Goal: Task Accomplishment & Management: Use online tool/utility

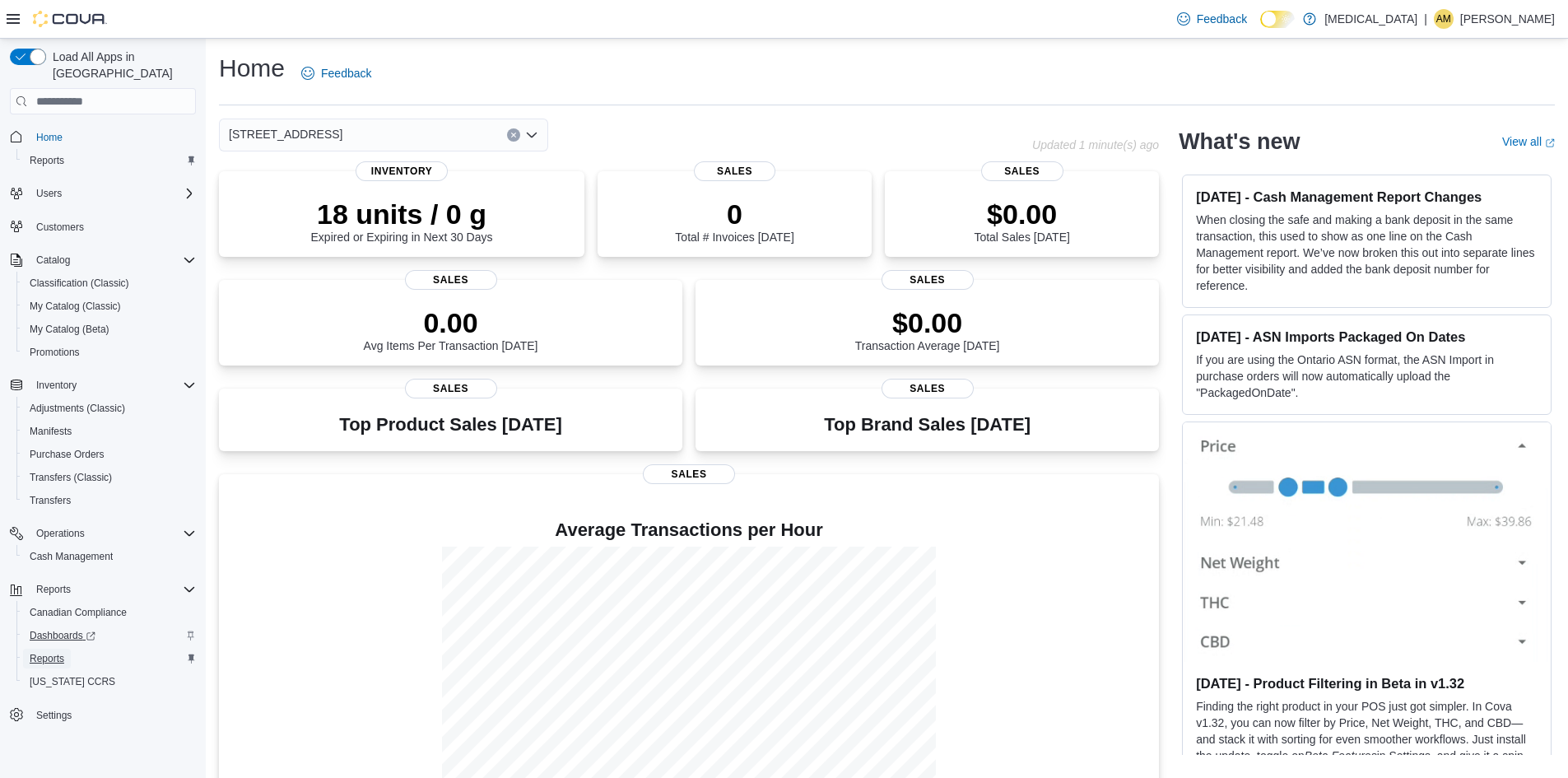
drag, startPoint x: 52, startPoint y: 642, endPoint x: 99, endPoint y: 627, distance: 49.3
click at [52, 652] on span "Reports" at bounding box center [47, 659] width 35 height 13
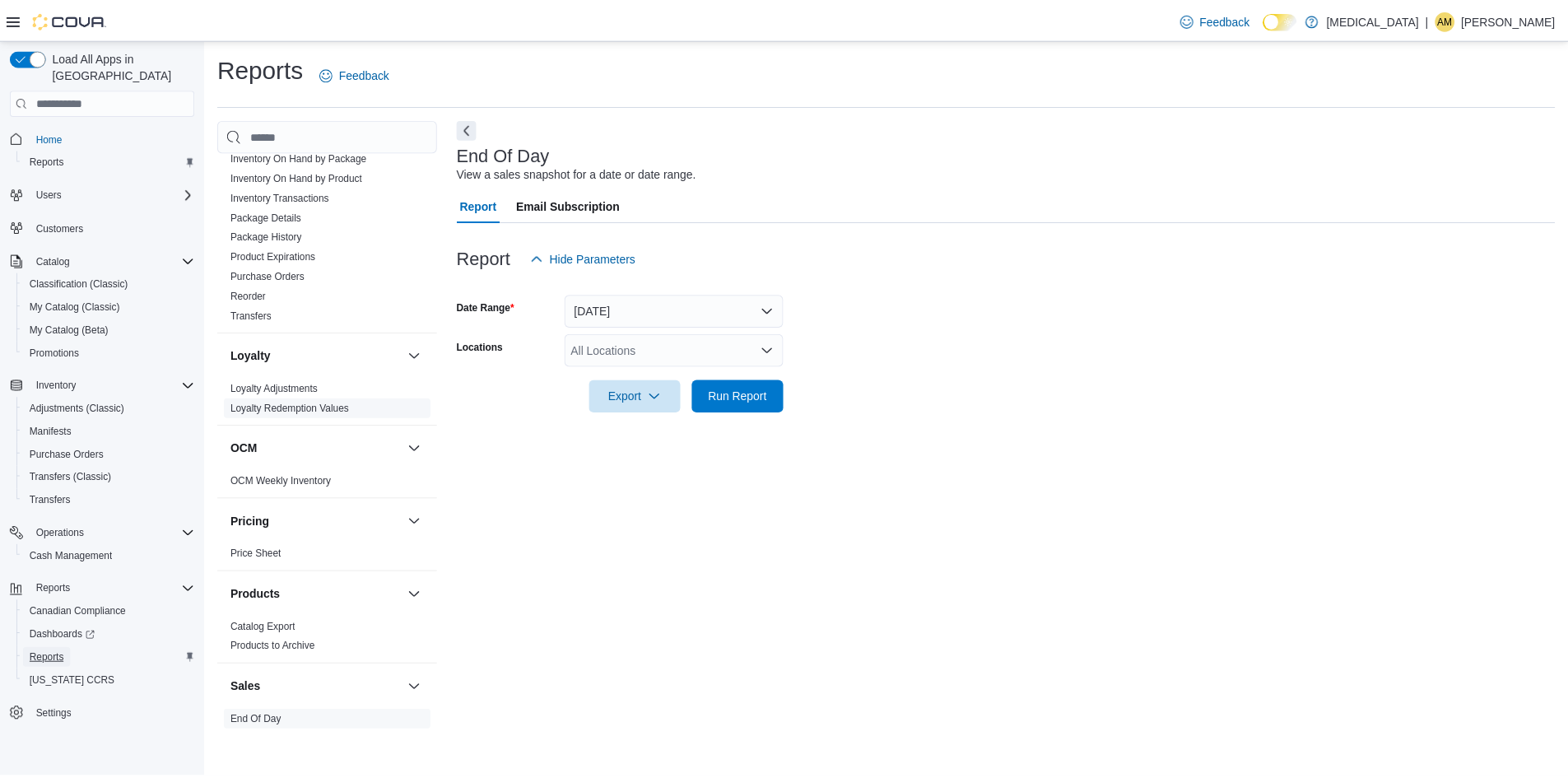
scroll to position [740, 0]
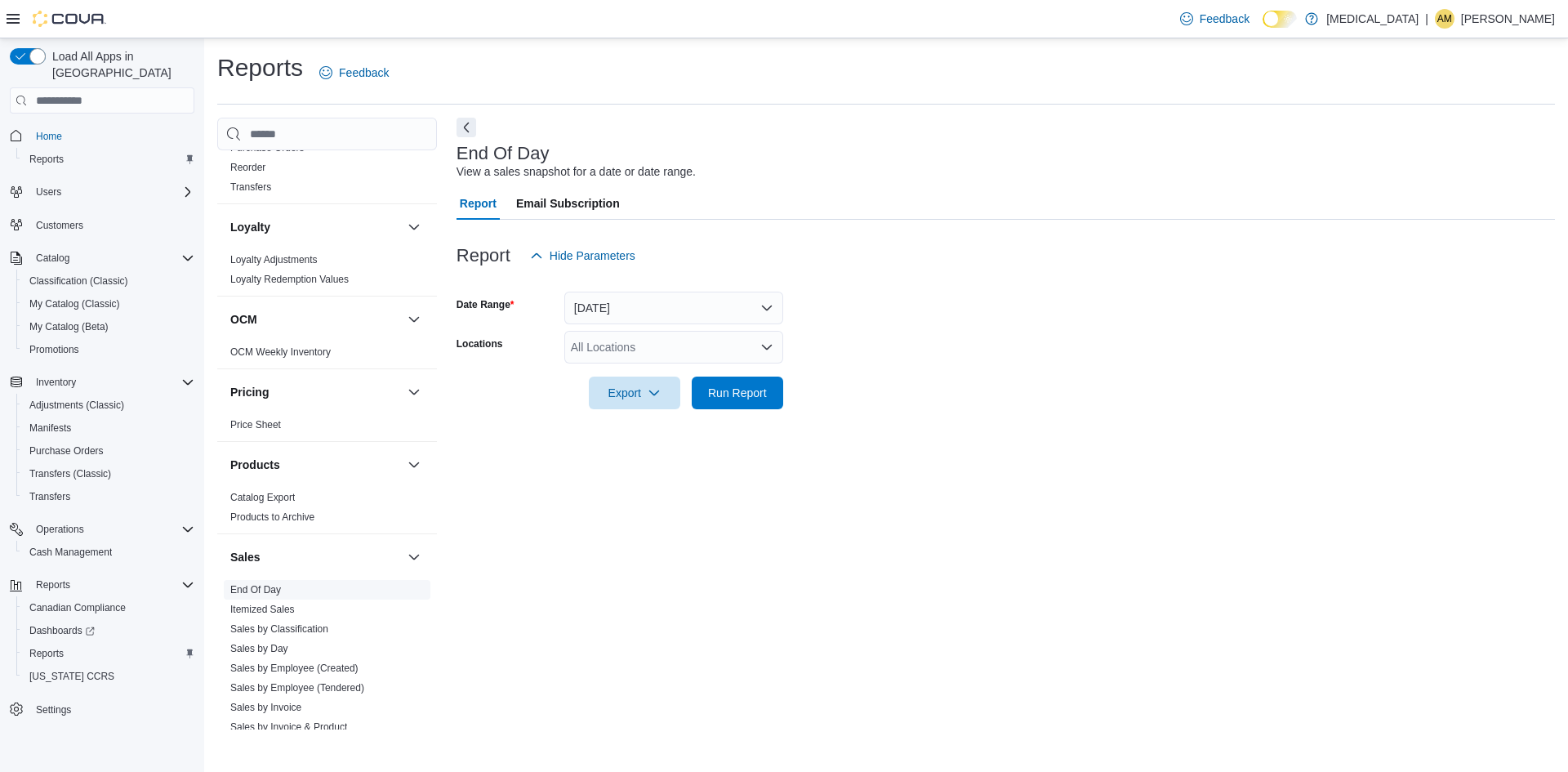
click at [261, 588] on link "End Of Day" at bounding box center [255, 590] width 51 height 11
click at [767, 301] on button "[DATE]" at bounding box center [674, 308] width 219 height 32
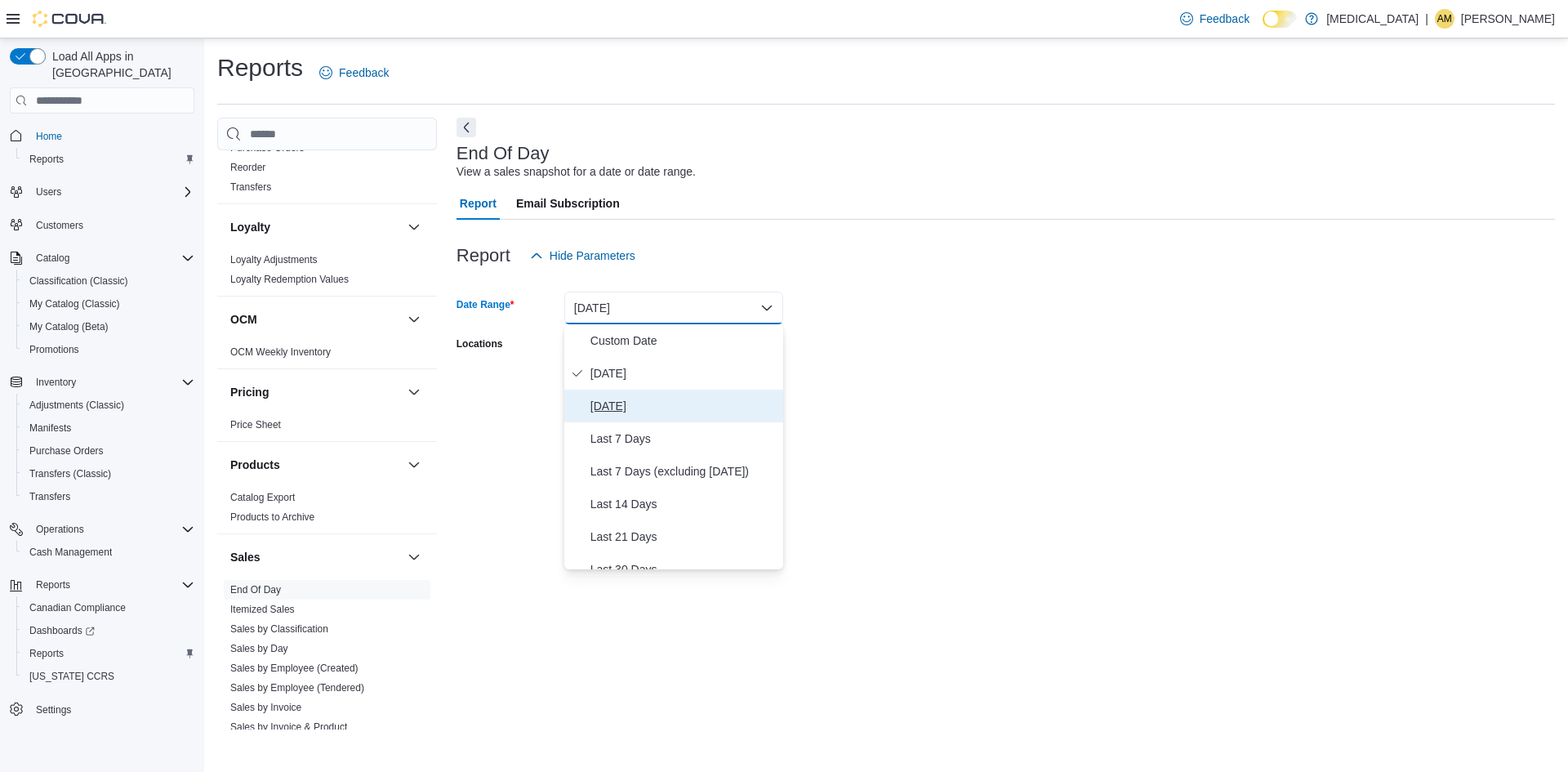
click at [610, 409] on span "[DATE]" at bounding box center [683, 406] width 186 height 20
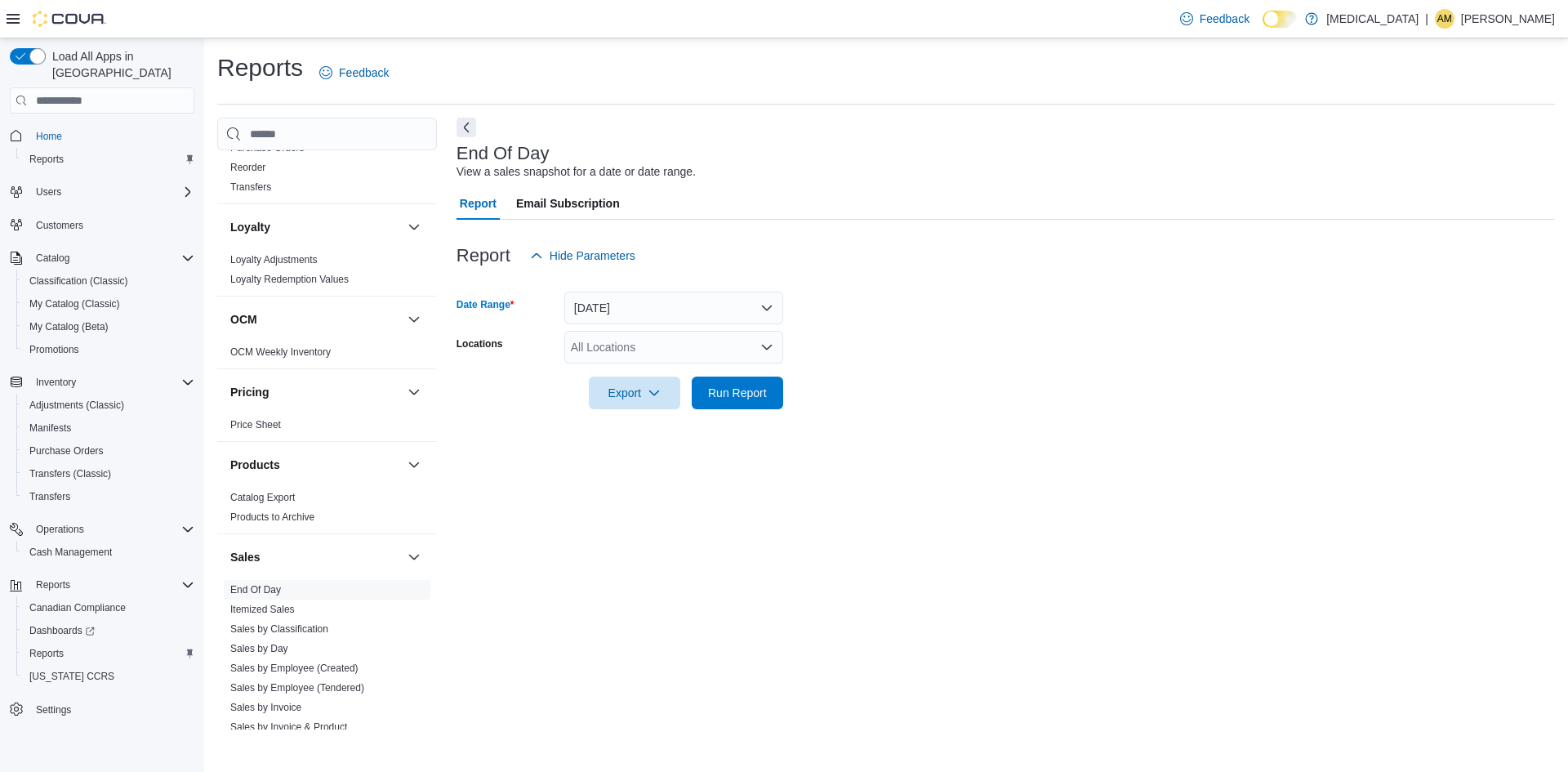
click at [971, 377] on form "Date Range [DATE] Locations All Locations Export Run Report" at bounding box center [1006, 341] width 1099 height 138
click at [772, 346] on icon "Open list of options" at bounding box center [767, 347] width 13 height 13
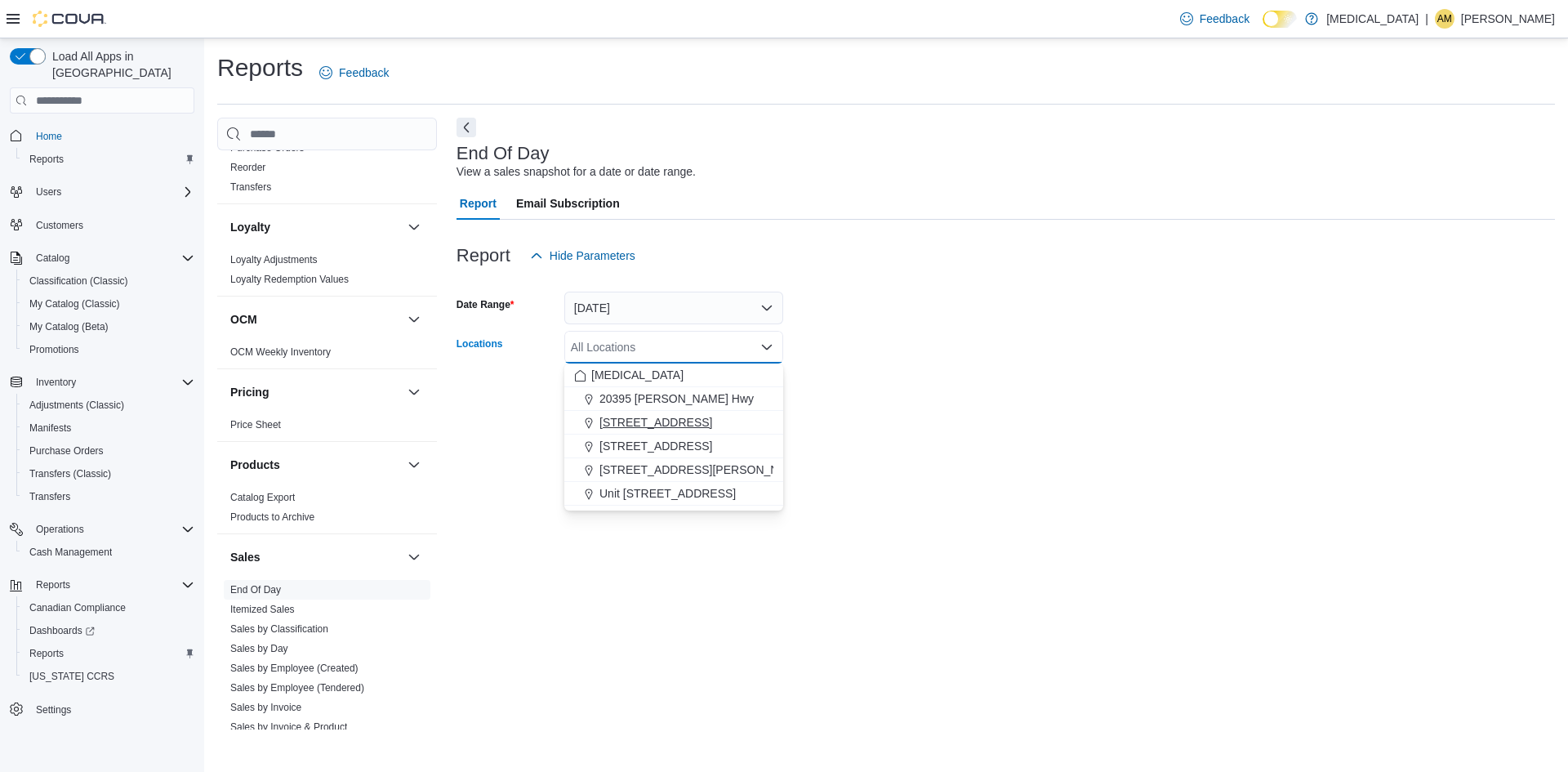
click at [650, 424] on span "[STREET_ADDRESS]" at bounding box center [655, 421] width 113 height 16
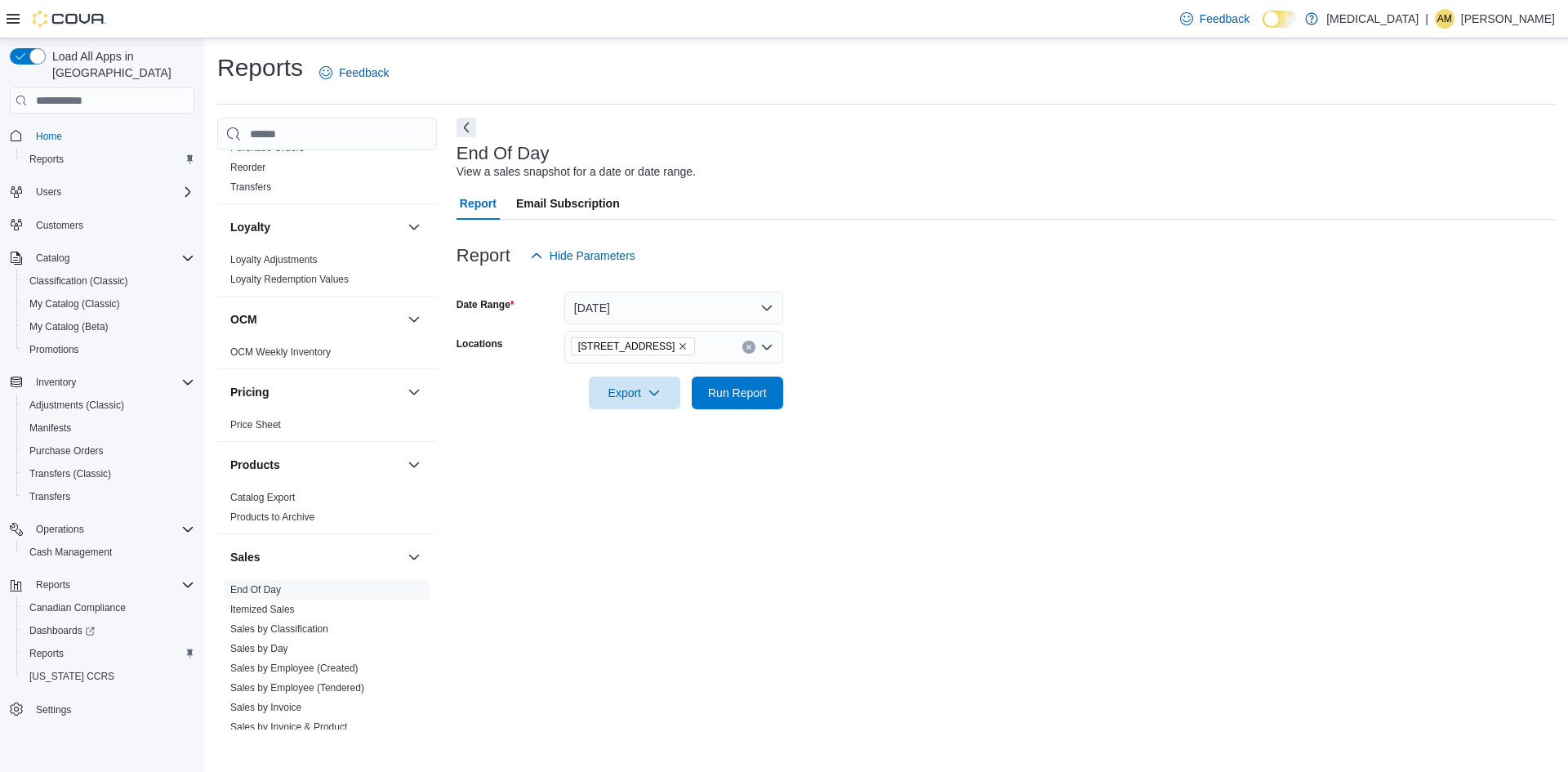
click at [1051, 402] on form "Date Range [DATE] Locations [STREET_ADDRESS] Export Run Report" at bounding box center [1006, 341] width 1099 height 138
click at [760, 395] on span "Run Report" at bounding box center [738, 392] width 59 height 16
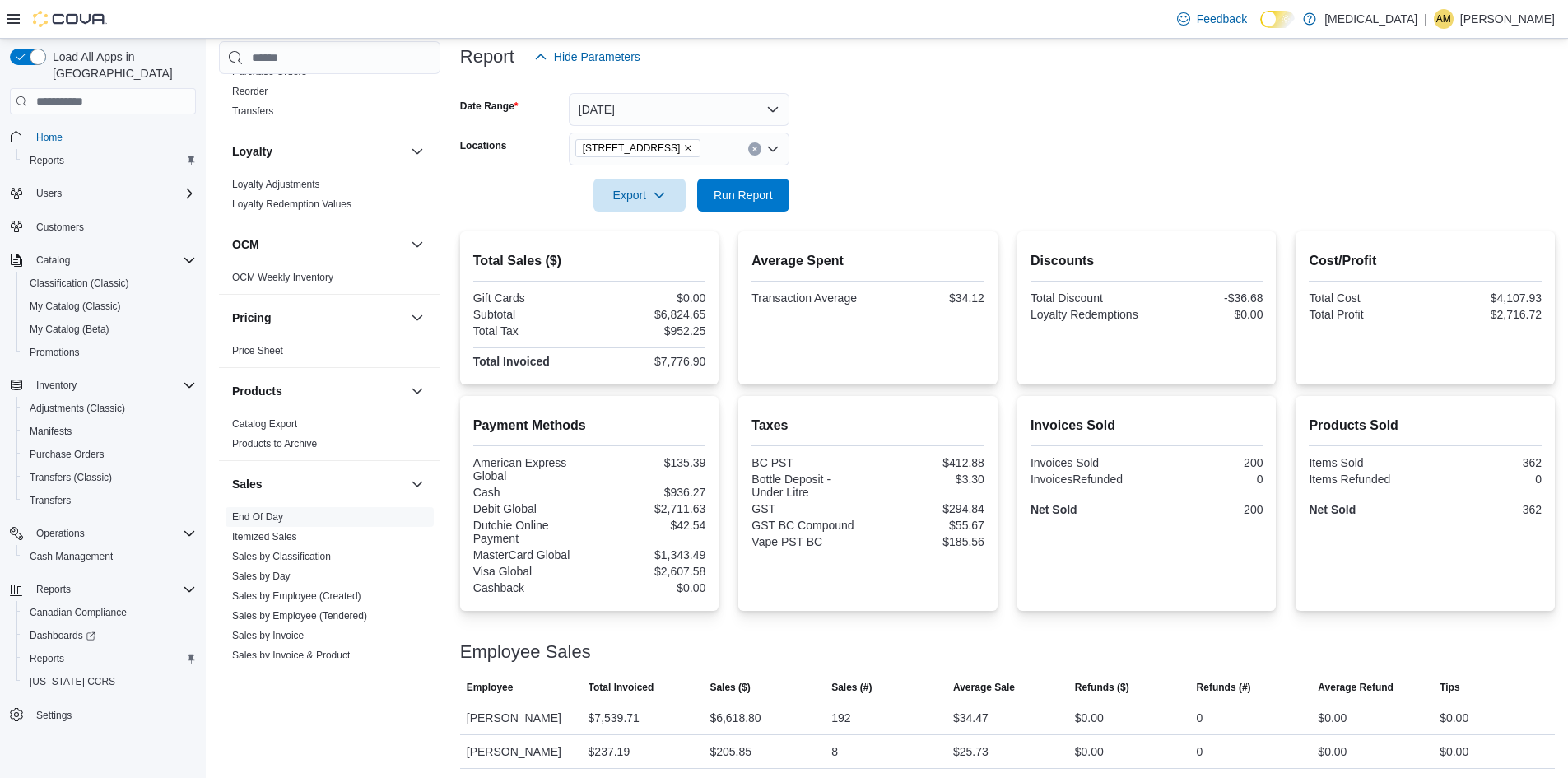
scroll to position [205, 0]
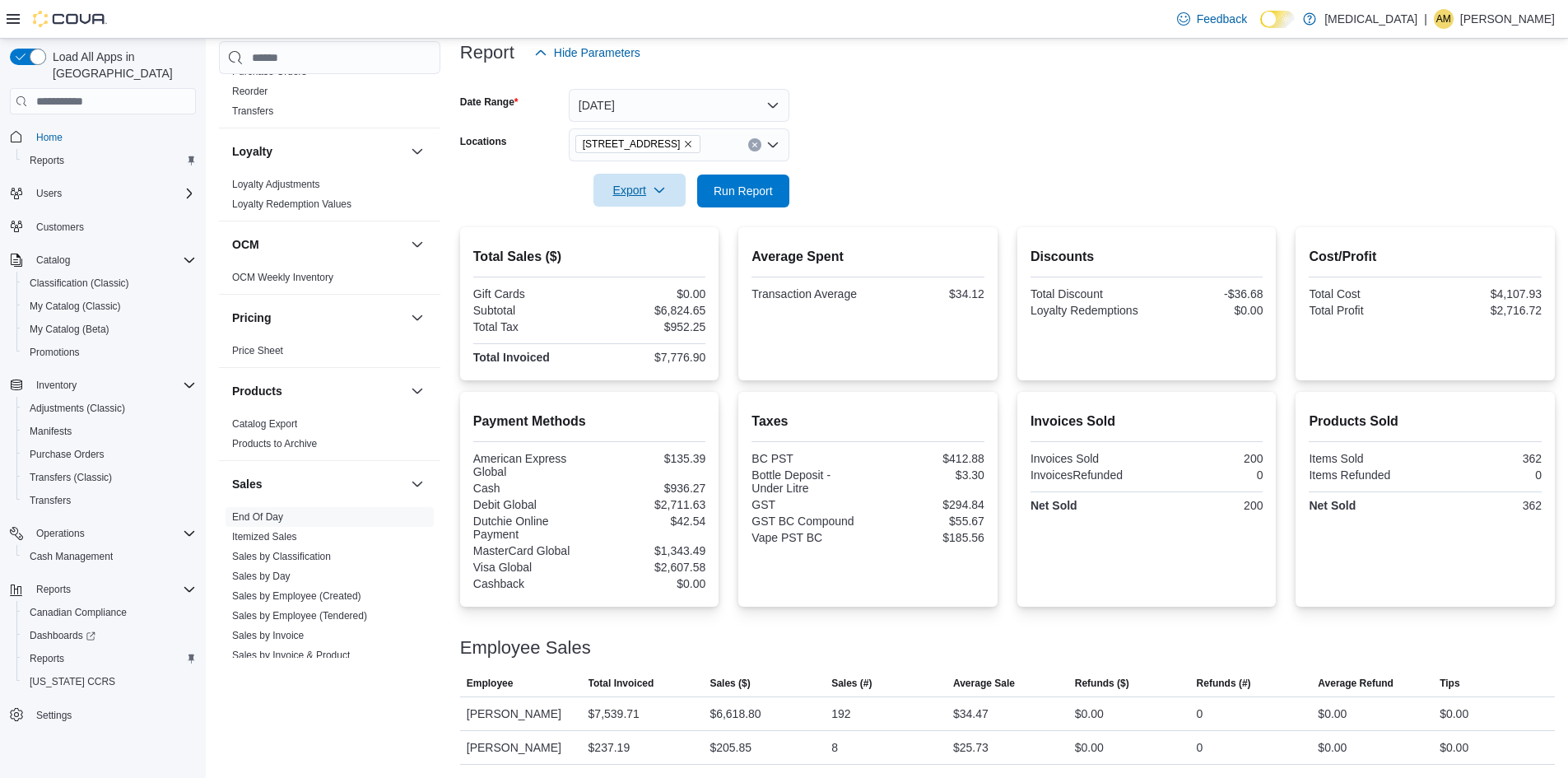
click at [648, 189] on span "Export" at bounding box center [639, 190] width 72 height 33
click at [645, 251] on span "Export to Pdf" at bounding box center [641, 257] width 74 height 13
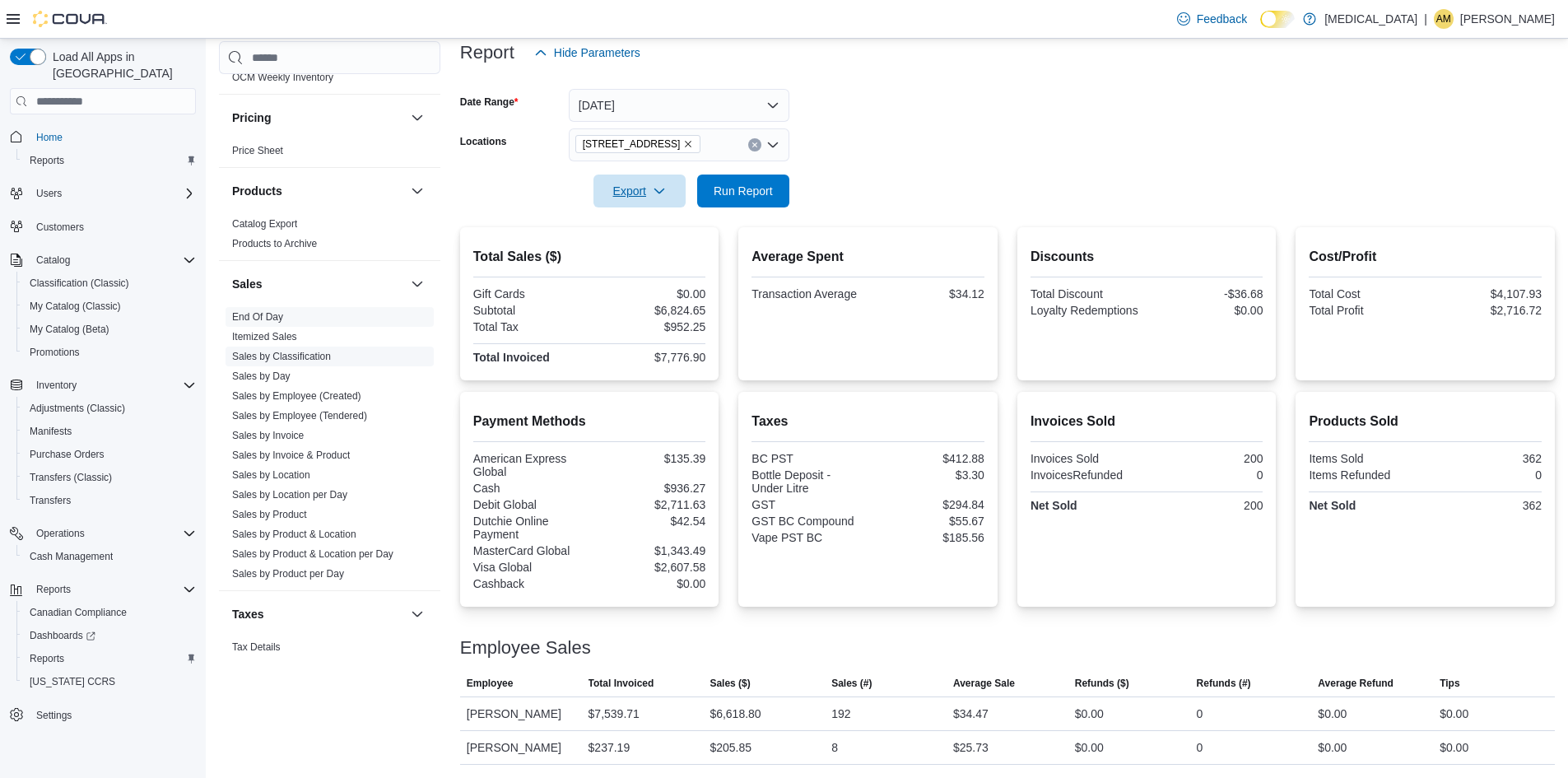
scroll to position [983, 0]
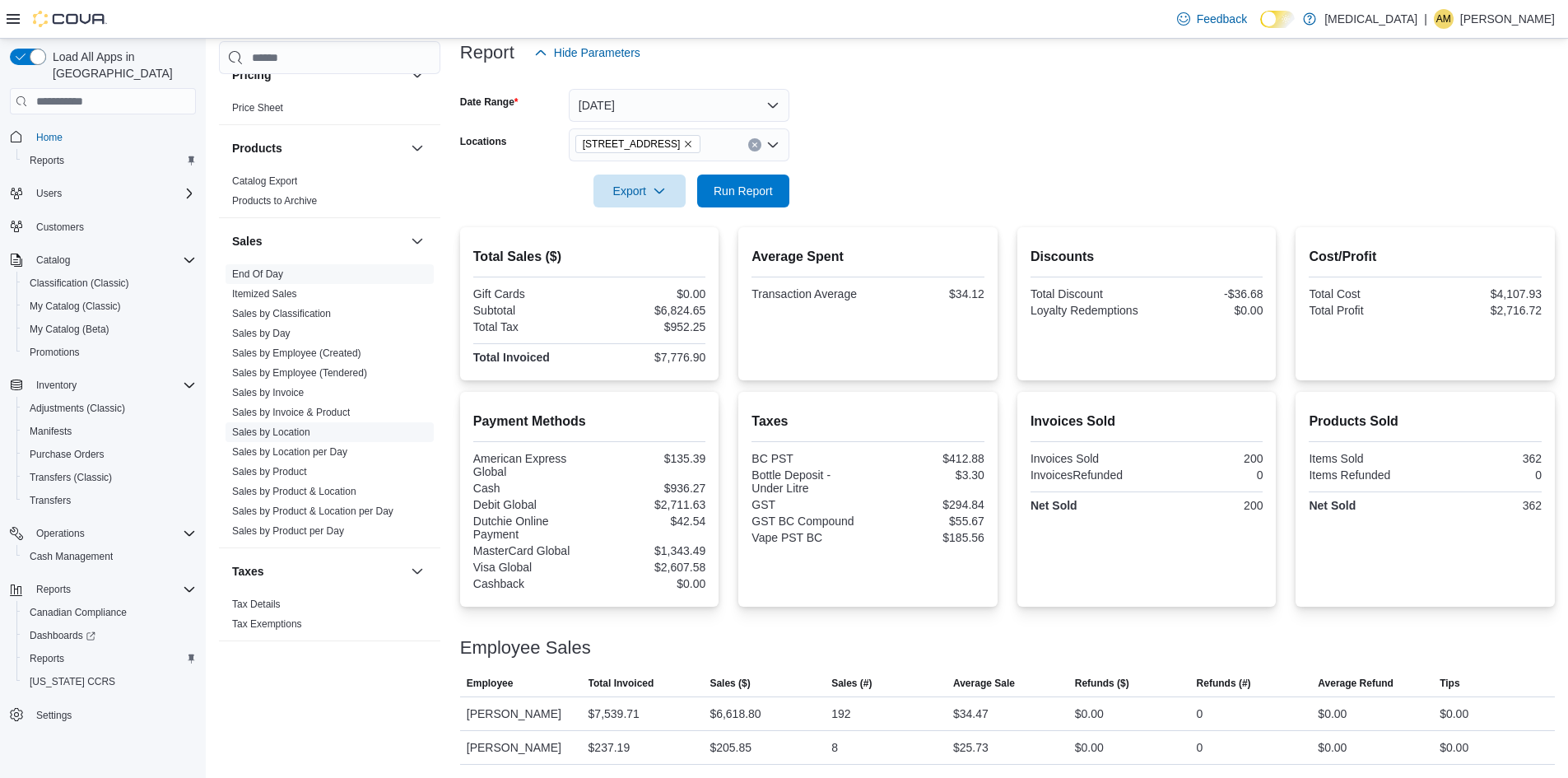
click at [277, 433] on link "Sales by Location" at bounding box center [271, 432] width 78 height 12
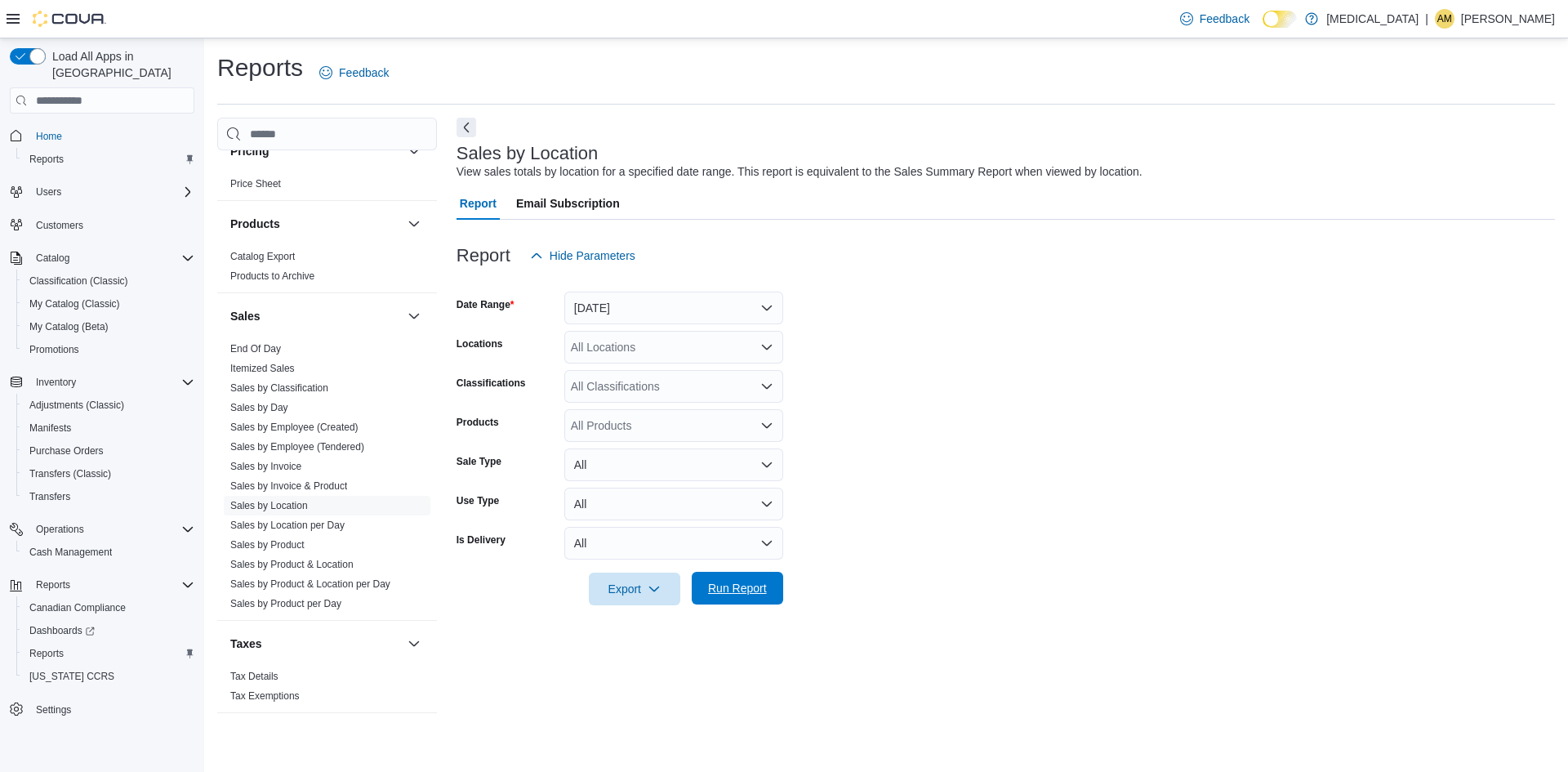
click at [743, 596] on span "Run Report" at bounding box center [738, 588] width 59 height 16
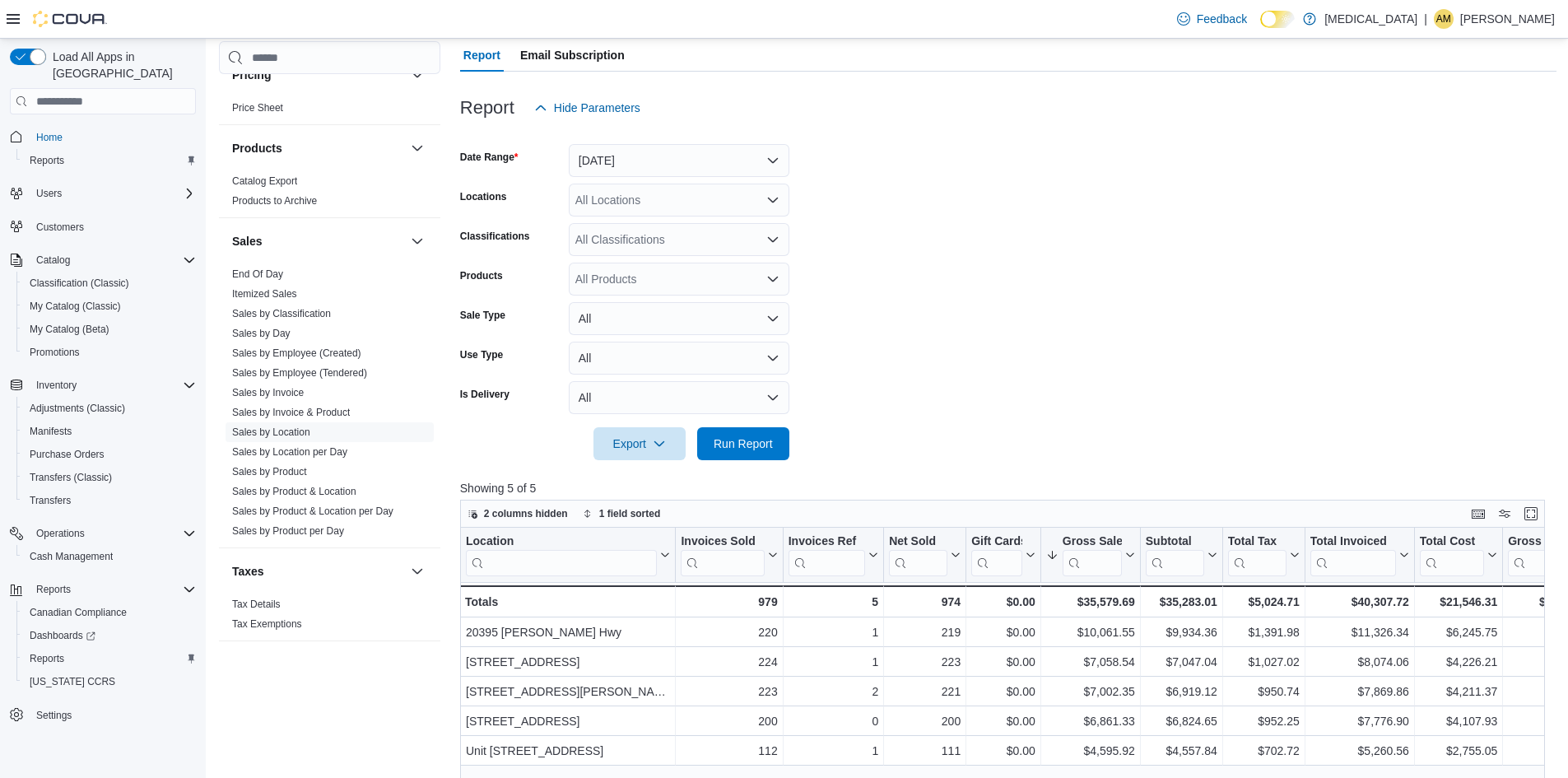
scroll to position [165, 0]
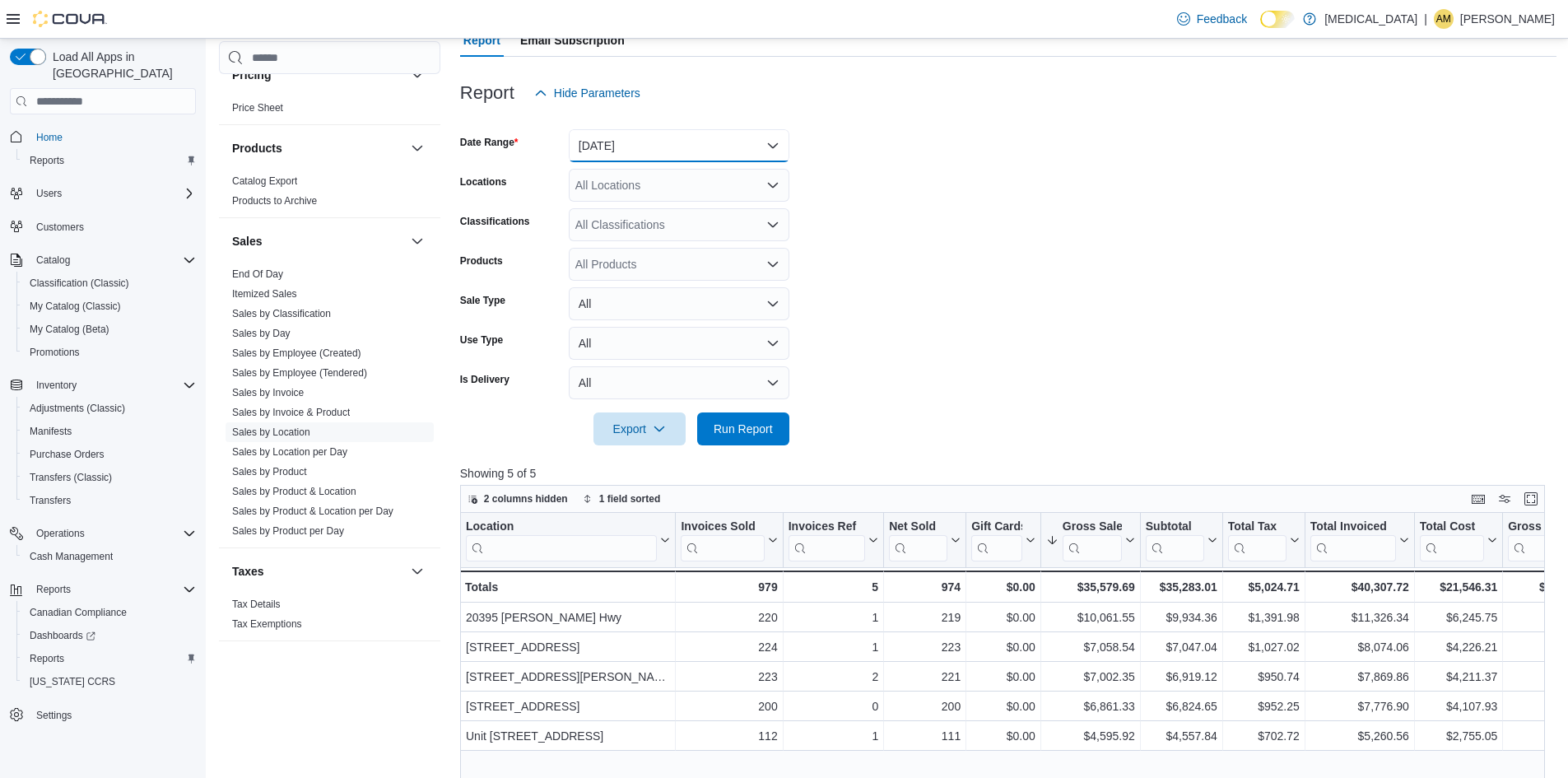
click at [777, 144] on button "[DATE]" at bounding box center [679, 145] width 221 height 33
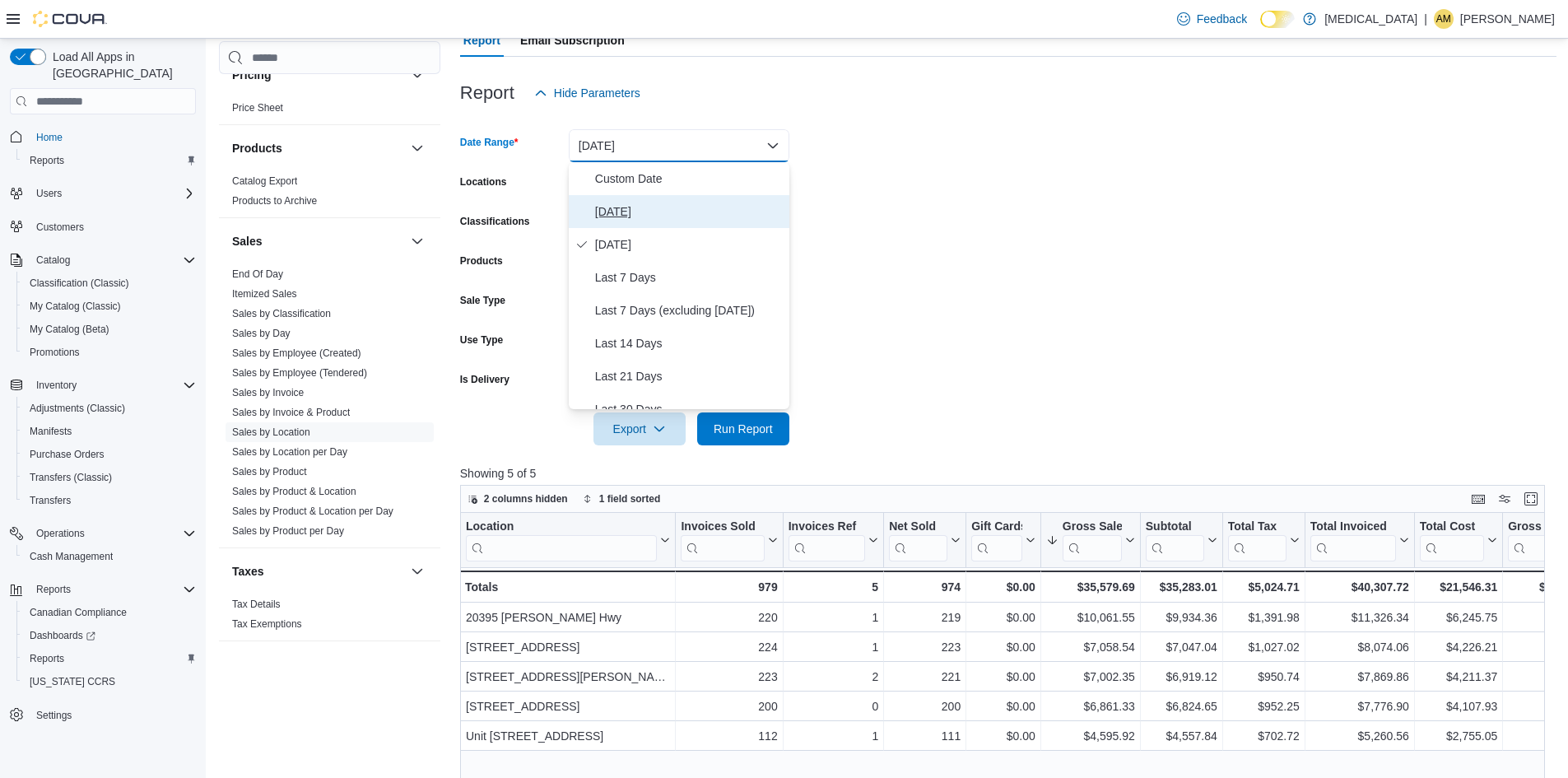
click at [609, 214] on span "[DATE]" at bounding box center [689, 211] width 188 height 20
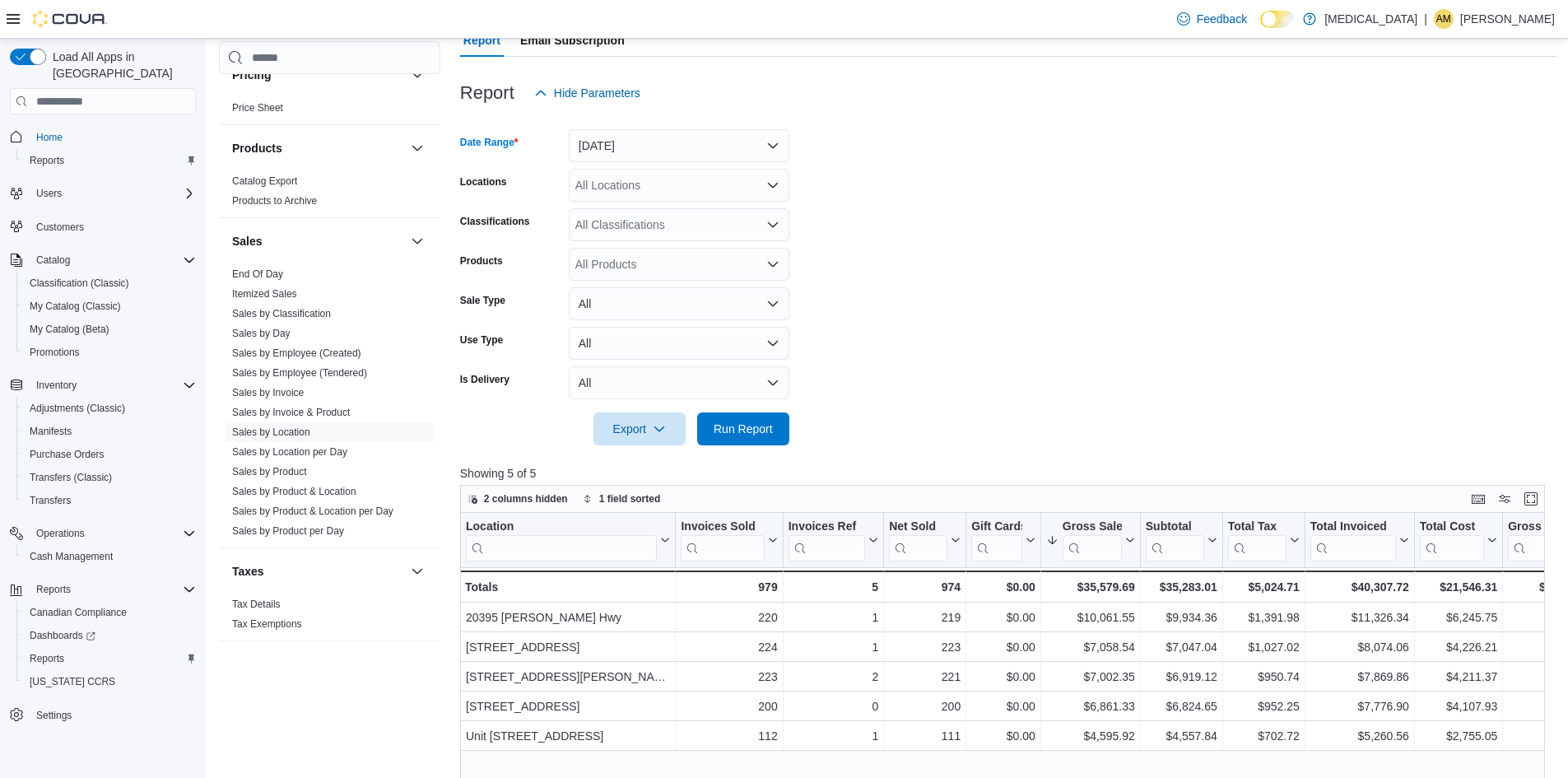
click at [877, 201] on form "Date Range [DATE] Locations All Locations Classifications All Classifications P…" at bounding box center [1008, 277] width 1096 height 336
click at [762, 432] on span "Run Report" at bounding box center [744, 428] width 60 height 16
